Goal: Transaction & Acquisition: Subscribe to service/newsletter

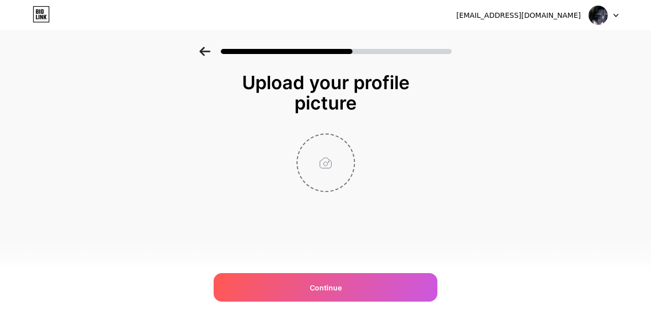
click at [331, 163] on input "file" at bounding box center [326, 162] width 56 height 56
type input "C:\fakepath\photo_2025-10-12_08-13-10.jpg"
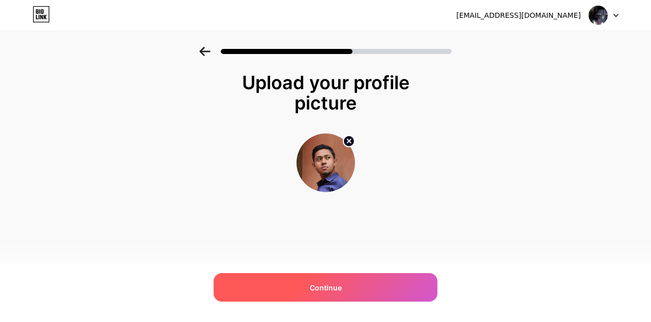
click at [374, 285] on div "Continue" at bounding box center [326, 287] width 224 height 28
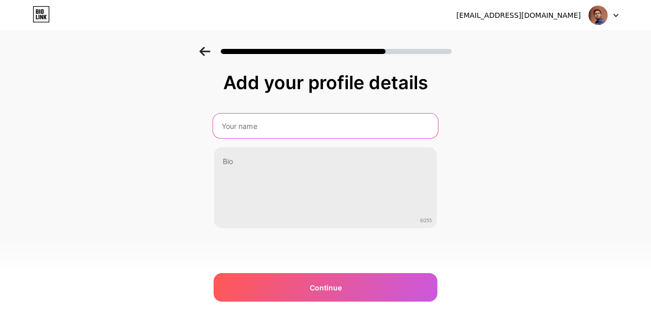
click at [338, 132] on input "text" at bounding box center [325, 125] width 225 height 24
type input "[PERSON_NAME] [PERSON_NAME]"
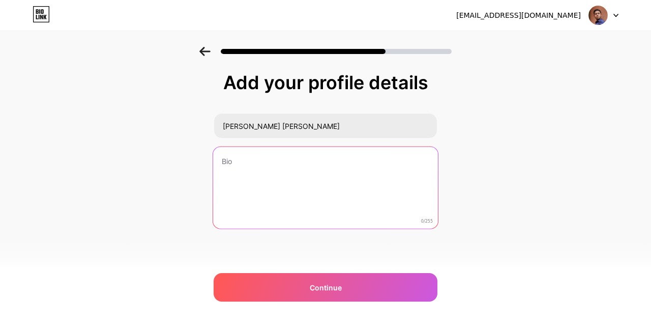
click at [303, 172] on textarea at bounding box center [325, 188] width 225 height 83
paste textarea "Astrophile ~🍁 "LIFE WAS LIKE A BOX OF CHOCOLATES. YOU NEVER KNOW WHAT YOU'RE GO…"
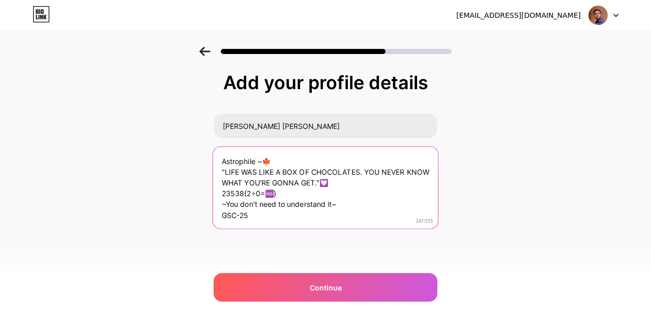
scroll to position [10, 0]
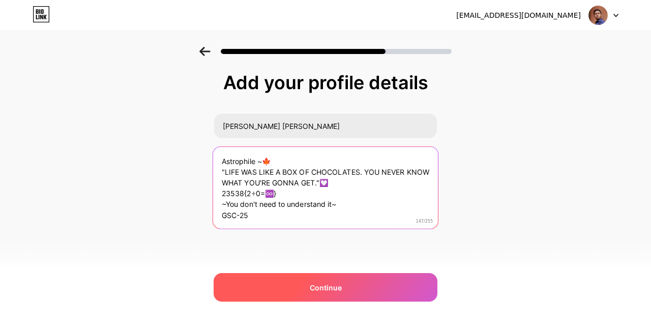
type textarea "Astrophile ~🍁 "LIFE WAS LIKE A BOX OF CHOCOLATES. YOU NEVER KNOW WHAT YOU'RE GO…"
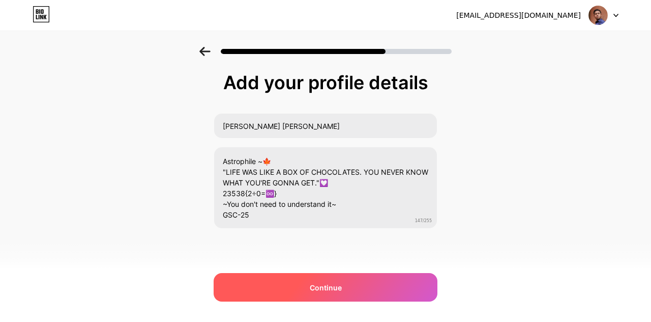
click at [324, 279] on div "Continue" at bounding box center [326, 287] width 224 height 28
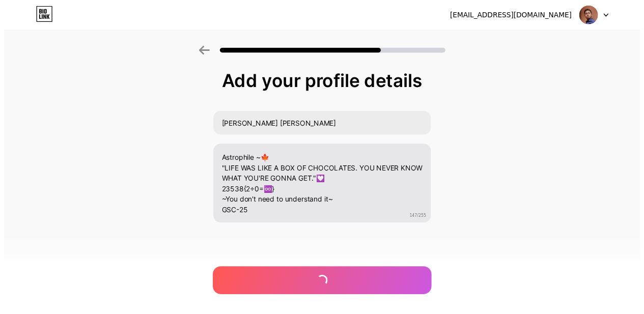
scroll to position [0, 0]
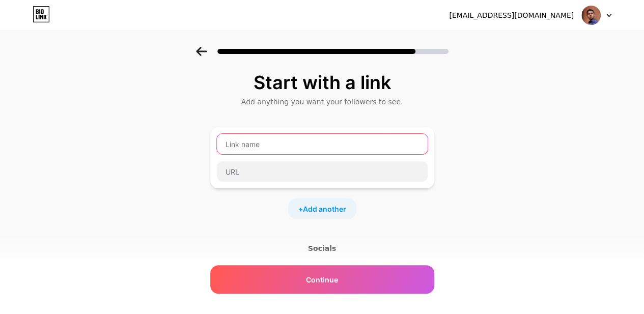
click at [320, 139] on input "text" at bounding box center [322, 144] width 211 height 20
type input "d"
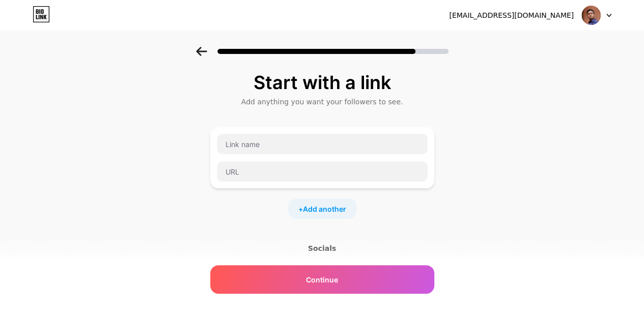
click at [322, 250] on div "Socials" at bounding box center [322, 248] width 224 height 10
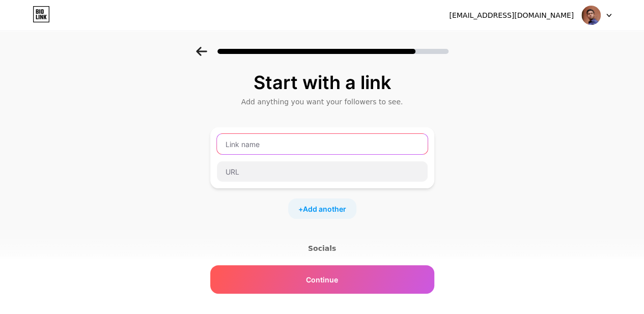
click at [296, 146] on input "text" at bounding box center [322, 144] width 211 height 20
type input "facebook page"
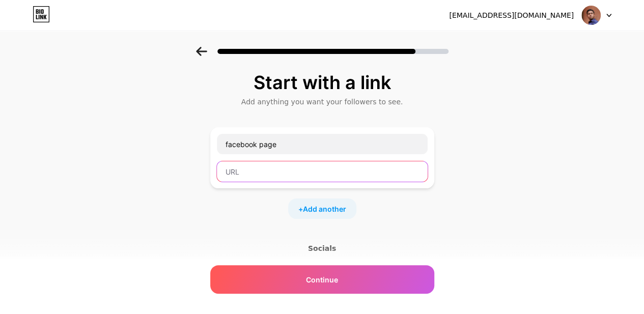
click at [265, 172] on input "text" at bounding box center [322, 171] width 211 height 20
paste input "[URL][DOMAIN_NAME]"
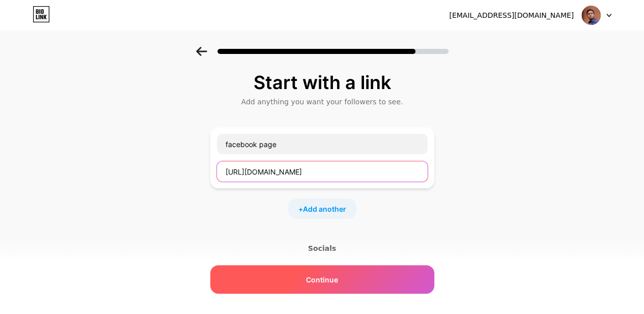
type input "[URL][DOMAIN_NAME]"
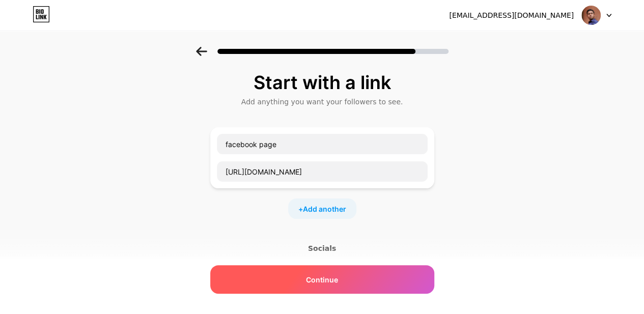
click at [338, 283] on span "Continue" at bounding box center [322, 279] width 32 height 11
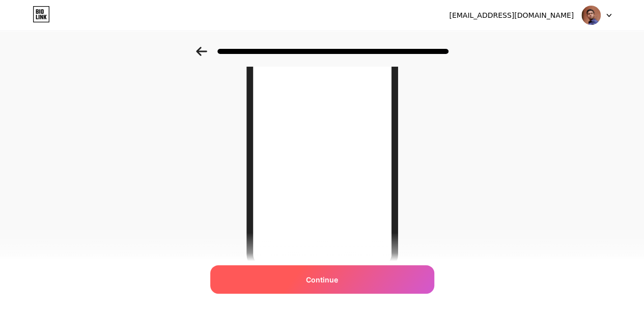
scroll to position [197, 0]
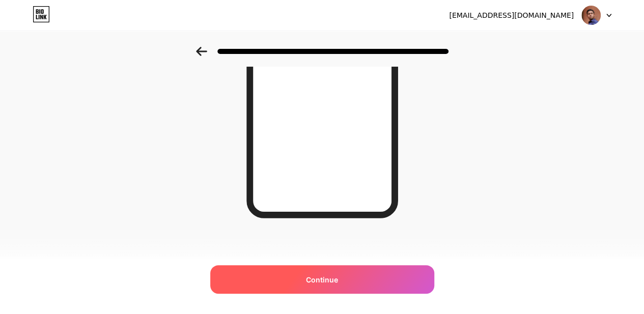
click at [326, 284] on span "Continue" at bounding box center [322, 279] width 32 height 11
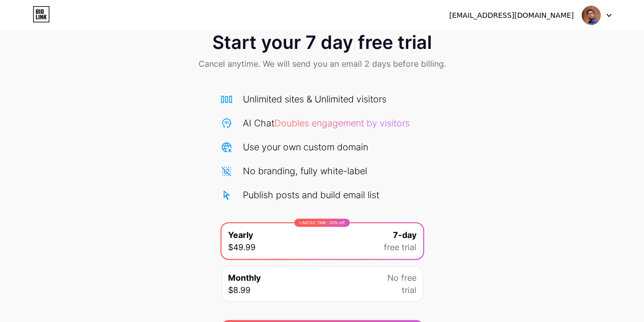
scroll to position [88, 0]
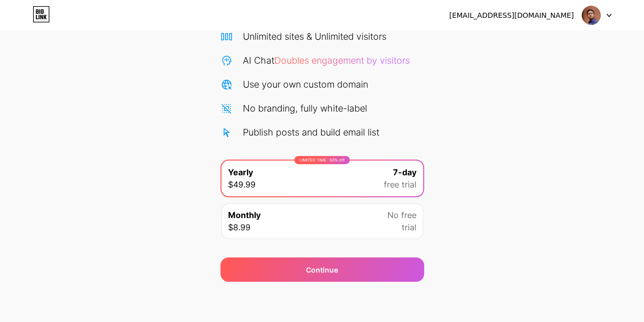
click at [595, 11] on img at bounding box center [590, 15] width 19 height 19
click at [607, 15] on icon at bounding box center [608, 15] width 4 height 3
click at [42, 15] on icon at bounding box center [41, 14] width 17 height 16
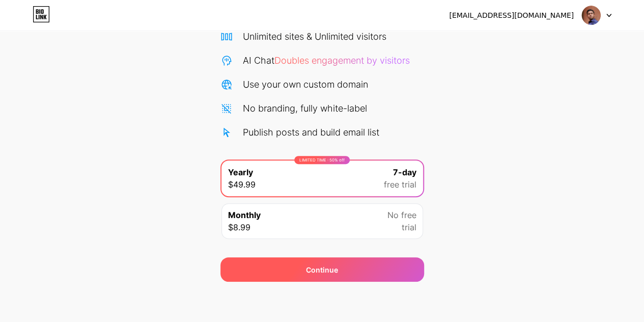
scroll to position [21, 0]
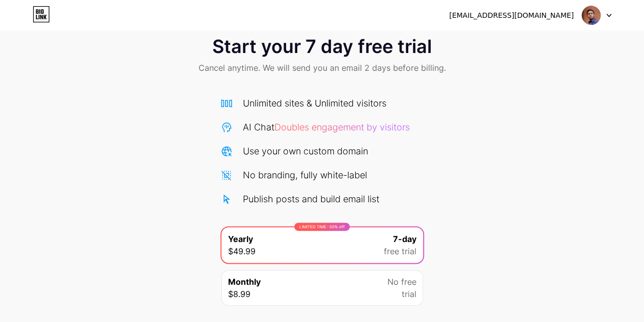
click at [537, 16] on div "[EMAIL_ADDRESS][DOMAIN_NAME]" at bounding box center [511, 15] width 125 height 11
click at [607, 15] on icon at bounding box center [608, 15] width 4 height 3
click at [590, 15] on img at bounding box center [590, 15] width 19 height 19
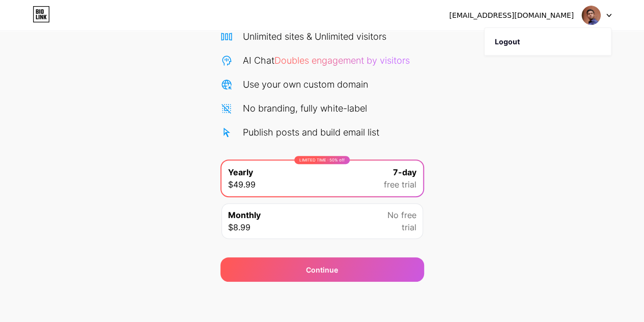
scroll to position [0, 0]
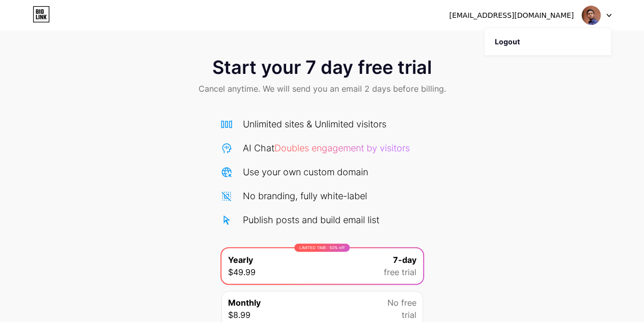
click at [502, 16] on div "[EMAIL_ADDRESS][DOMAIN_NAME]" at bounding box center [511, 15] width 125 height 11
click at [43, 20] on icon at bounding box center [41, 14] width 17 height 16
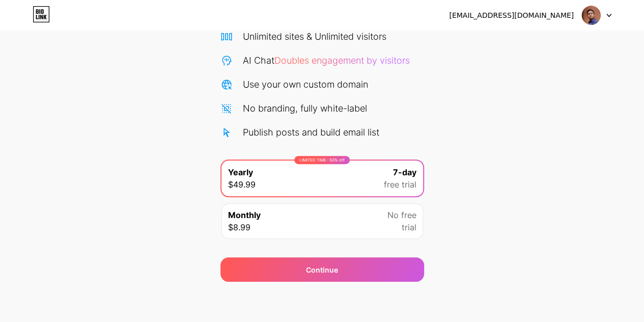
click at [283, 223] on div "Monthly $8.99 No free trial" at bounding box center [321, 221] width 201 height 36
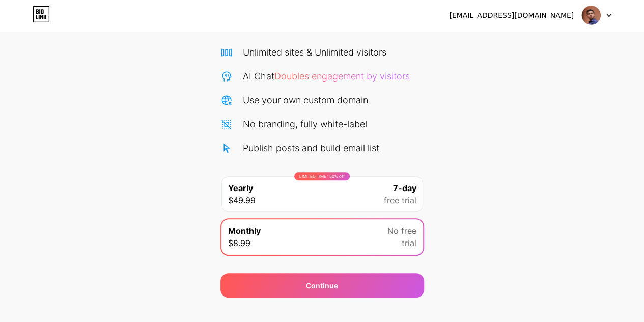
scroll to position [70, 0]
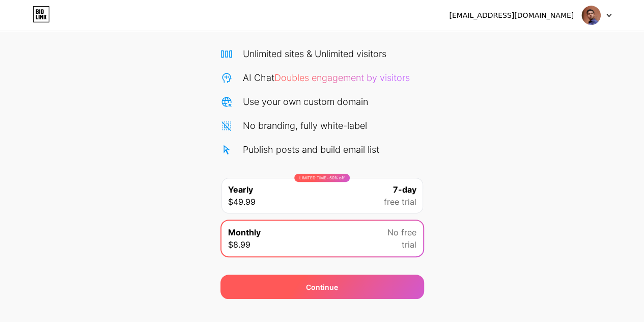
click at [311, 285] on span "Continue" at bounding box center [322, 286] width 32 height 11
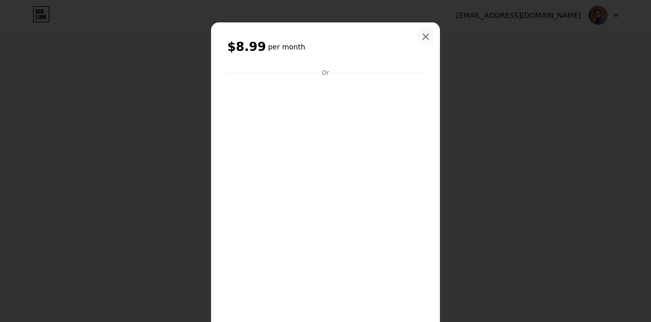
click at [417, 36] on div at bounding box center [426, 36] width 18 height 18
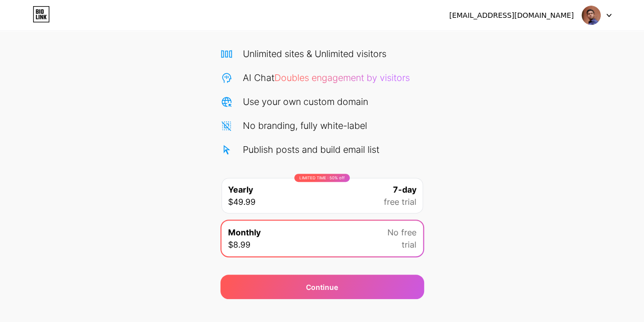
click at [353, 78] on span "Doubles engagement by visitors" at bounding box center [341, 77] width 135 height 11
click at [281, 127] on div "No branding, fully white-label" at bounding box center [305, 126] width 124 height 14
click at [324, 110] on div "Unlimited sites & Unlimited visitors AI Chat Doubles engagement by visitors Use…" at bounding box center [322, 101] width 204 height 109
click at [301, 156] on div "Publish posts and build email list" at bounding box center [311, 149] width 136 height 14
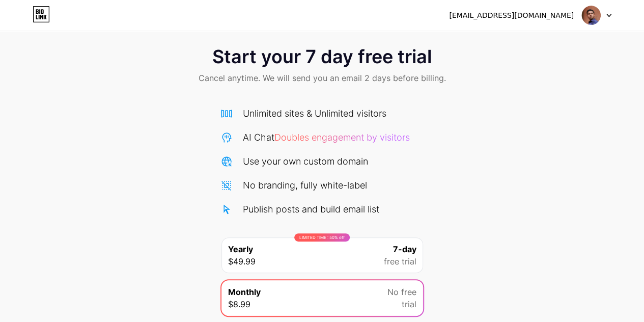
scroll to position [0, 0]
